Goal: Information Seeking & Learning: Understand process/instructions

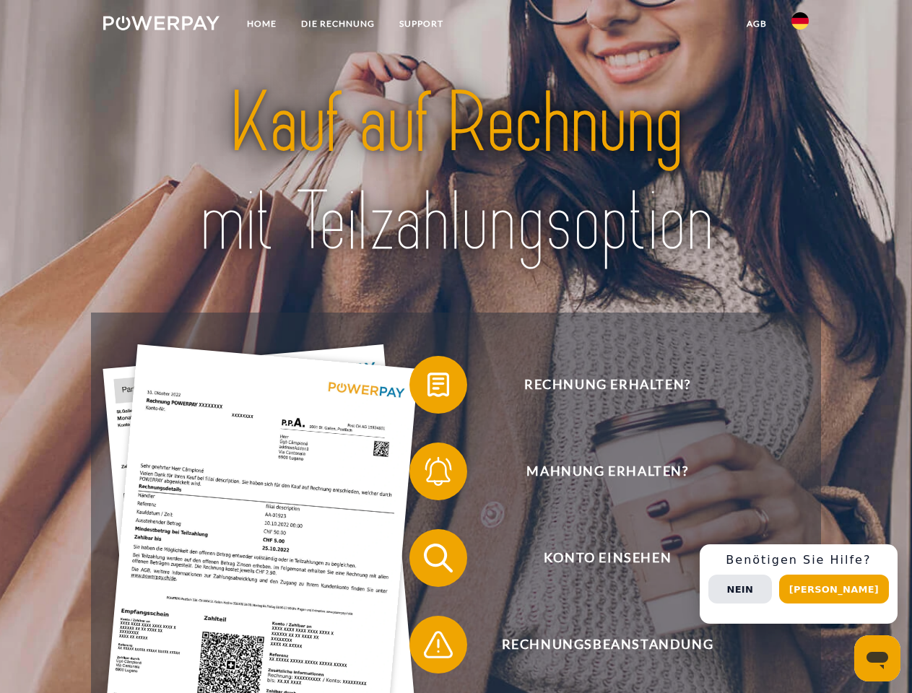
click at [161, 25] on img at bounding box center [161, 23] width 116 height 14
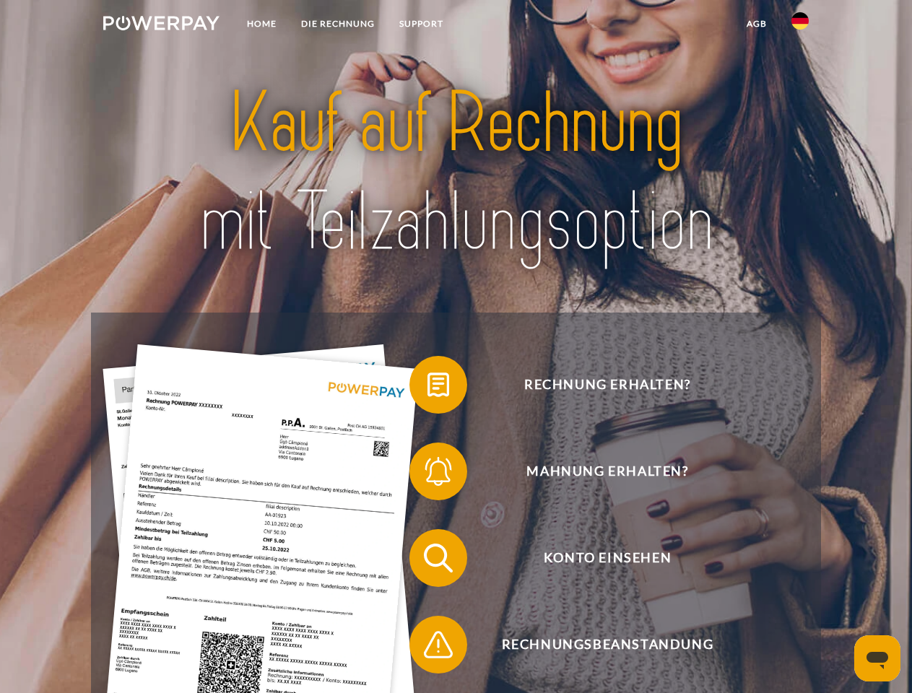
click at [800, 25] on img at bounding box center [799, 20] width 17 height 17
click at [756, 24] on link "agb" at bounding box center [756, 24] width 45 height 26
click at [427, 388] on span at bounding box center [416, 385] width 72 height 72
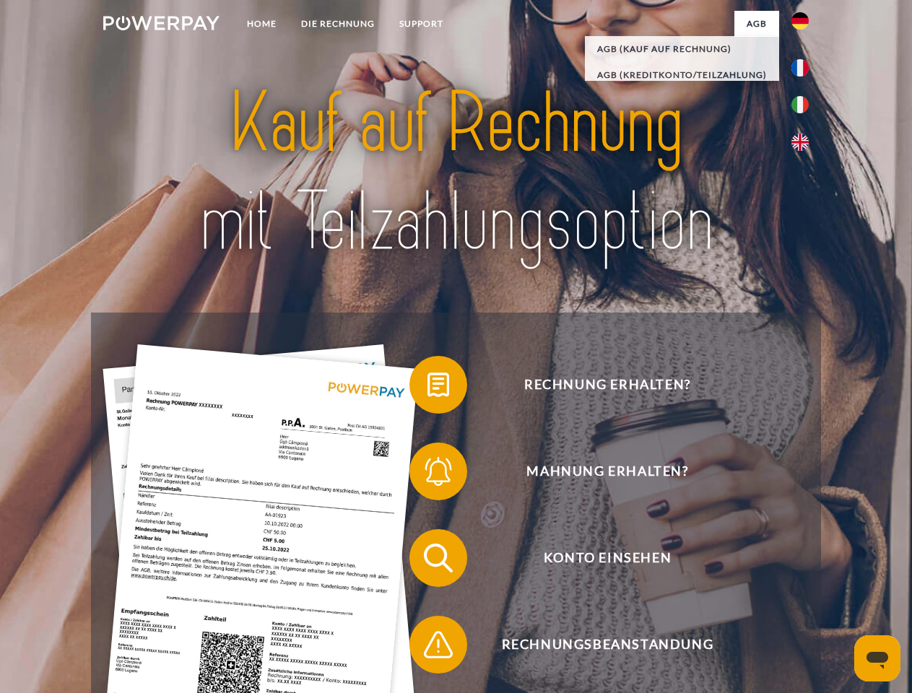
click at [427, 474] on div "Rechnung erhalten? Mahnung erhalten? Konto einsehen" at bounding box center [455, 601] width 729 height 577
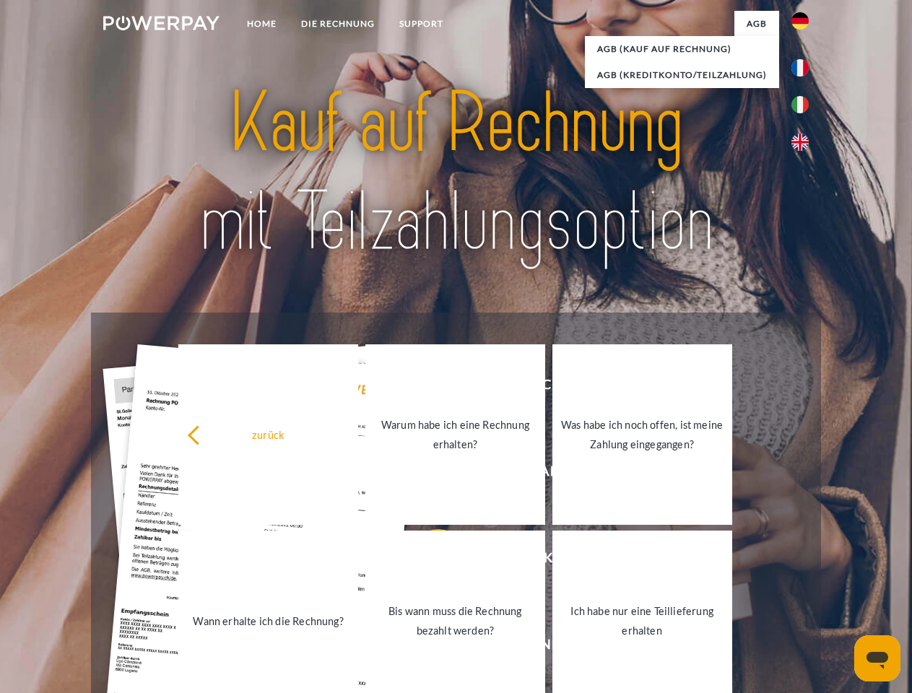
click at [427, 561] on link "Bis wann muss die Rechnung bezahlt werden?" at bounding box center [455, 620] width 180 height 180
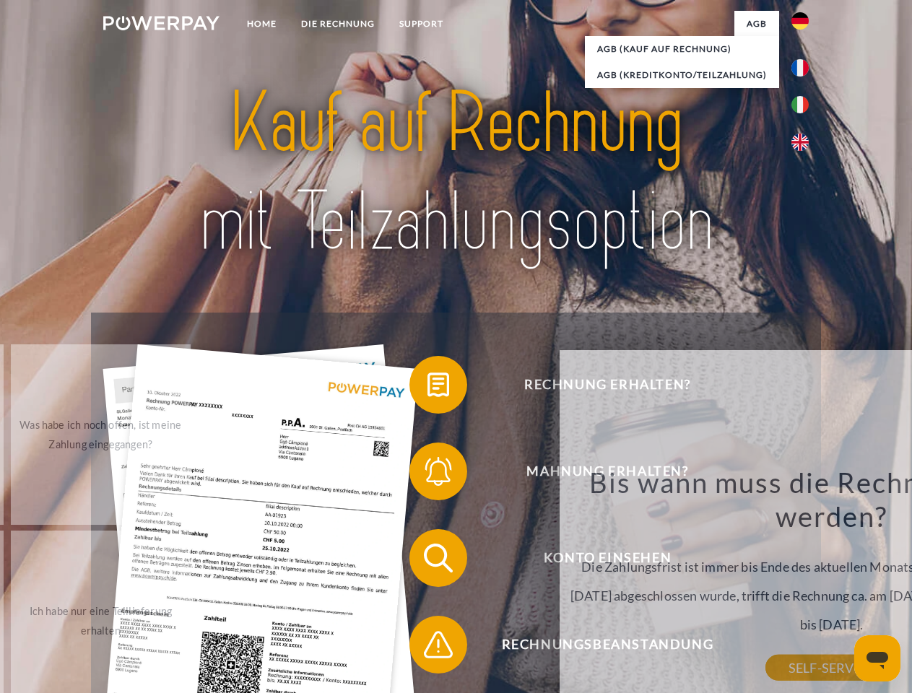
click at [427, 647] on span at bounding box center [416, 644] width 72 height 72
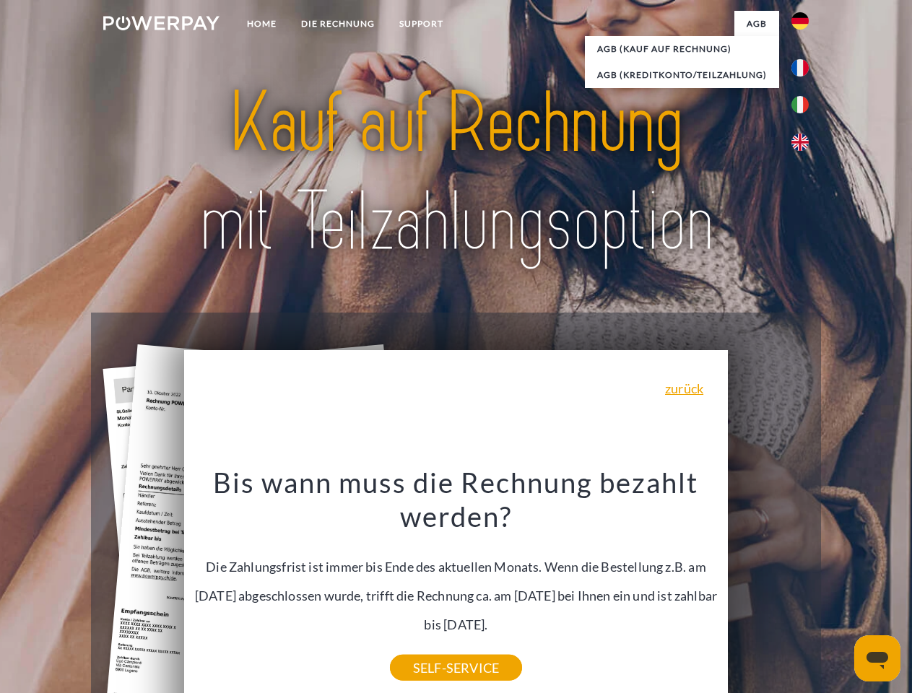
click at [803, 584] on div "Rechnung erhalten? Mahnung erhalten? Konto einsehen" at bounding box center [455, 601] width 729 height 577
click at [768, 587] on span "Konto einsehen" at bounding box center [607, 558] width 354 height 58
click at [839, 589] on header "Home DIE RECHNUNG SUPPORT" at bounding box center [456, 498] width 912 height 997
